Goal: Information Seeking & Learning: Learn about a topic

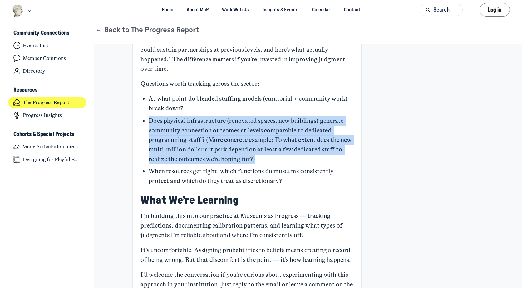
scroll to position [903, 0]
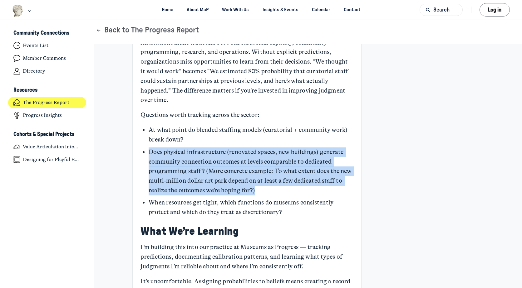
click at [185, 148] on p "Does physical infrastructure (renovated spaces, new buildings) generate communi…" at bounding box center [251, 172] width 204 height 48
drag, startPoint x: 147, startPoint y: 123, endPoint x: 293, endPoint y: 167, distance: 152.6
click at [293, 167] on ul "At what point do blended staffing models (curatorial + community work) break do…" at bounding box center [251, 171] width 204 height 92
click at [149, 148] on p "Does physical infrastructure (renovated spaces, new buildings) generate communi…" at bounding box center [251, 172] width 204 height 48
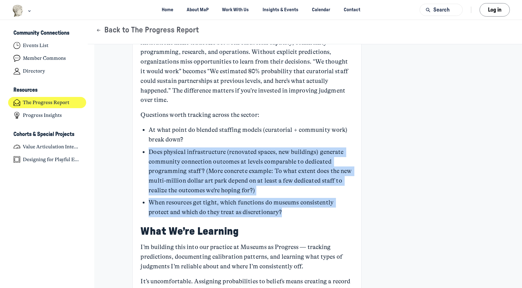
drag, startPoint x: 147, startPoint y: 122, endPoint x: 301, endPoint y: 185, distance: 166.9
click at [301, 185] on ul "At what point do blended staffing models (curatorial + community work) break do…" at bounding box center [251, 171] width 204 height 92
copy ul "Does physical infrastructure (renovated spaces, new buildings) generate communi…"
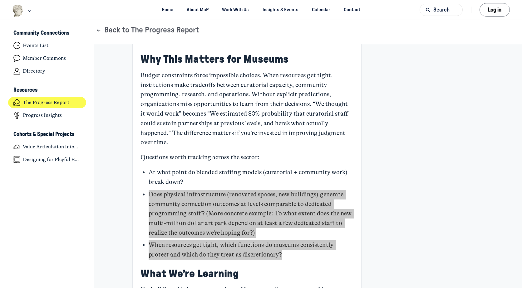
scroll to position [934, 0]
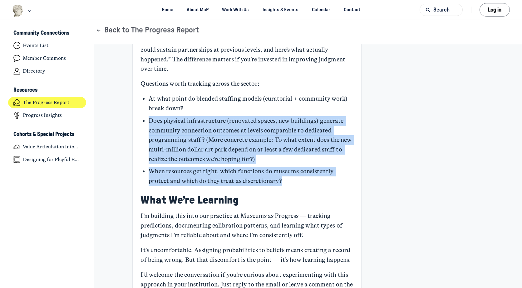
click at [164, 116] on p "Does physical infrastructure (renovated spaces, new buildings) generate communi…" at bounding box center [251, 140] width 204 height 48
drag, startPoint x: 147, startPoint y: 90, endPoint x: 244, endPoint y: 148, distance: 112.5
click at [244, 148] on ul "At what point do blended staffing models (curatorial + community work) break do…" at bounding box center [251, 140] width 204 height 92
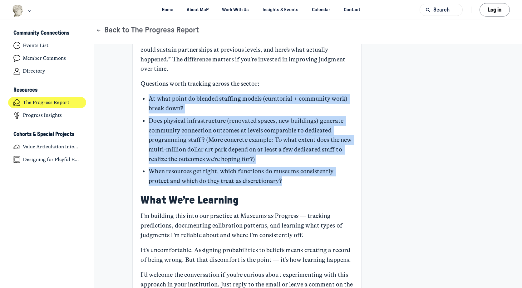
drag, startPoint x: 147, startPoint y: 70, endPoint x: 289, endPoint y: 152, distance: 164.0
click at [289, 152] on ul "At what point do blended staffing models (curatorial + community work) break do…" at bounding box center [251, 140] width 204 height 92
copy ul "At what point do blended staffing models (curatorial + community work) break do…"
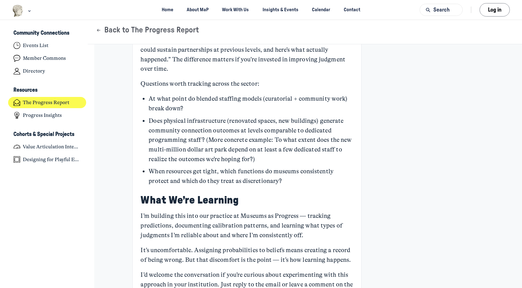
click at [82, 225] on div "Feed Community Connections Events List Member Commons Directory Resources The P…" at bounding box center [47, 154] width 94 height 269
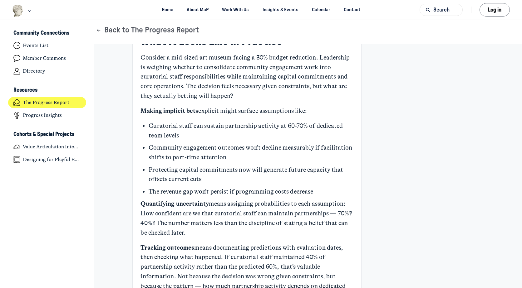
scroll to position [529, 0]
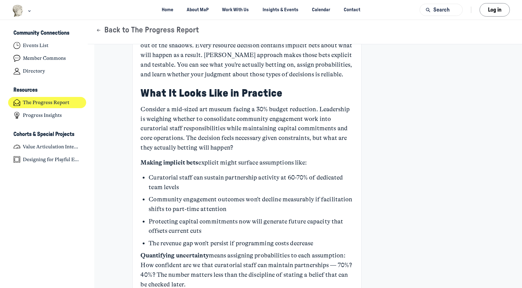
drag, startPoint x: 501, startPoint y: 92, endPoint x: 495, endPoint y: 87, distance: 8.0
click at [500, 91] on div "Learning From Your Museum’s Bets KB [PERSON_NAME] Admin +3 1h Founder and Princ…" at bounding box center [305, 182] width 410 height 1332
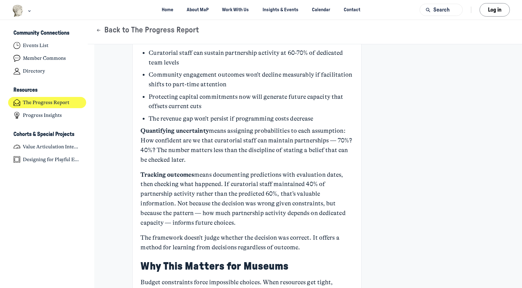
scroll to position [591, 0]
